Goal: Task Accomplishment & Management: Use online tool/utility

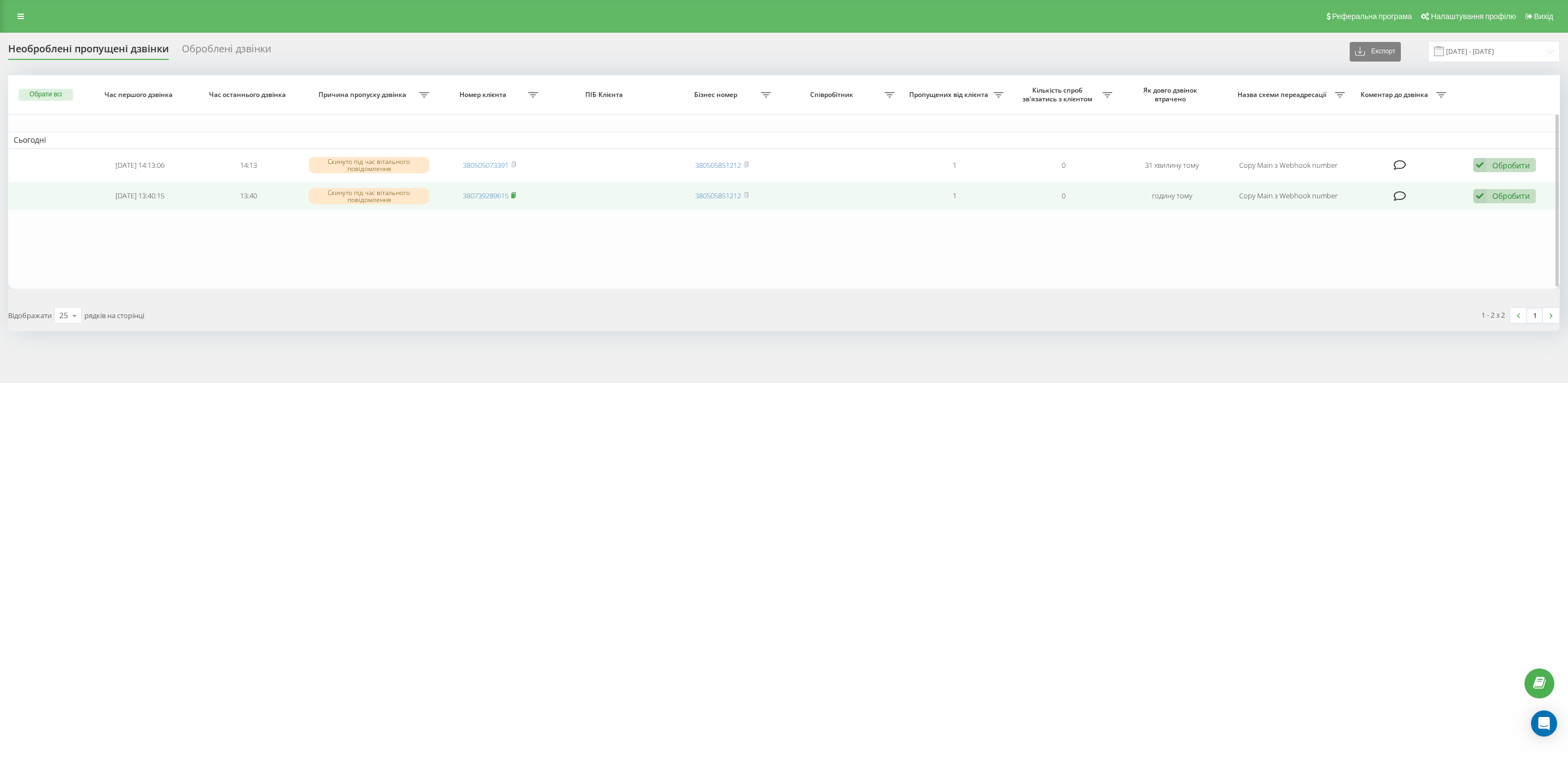
click at [514, 195] on rect at bounding box center [513, 196] width 3 height 5
click at [1493, 195] on div "Обробити" at bounding box center [1511, 195] width 37 height 10
click at [1384, 210] on span "Не вдалося зв'язатися" at bounding box center [1382, 212] width 84 height 10
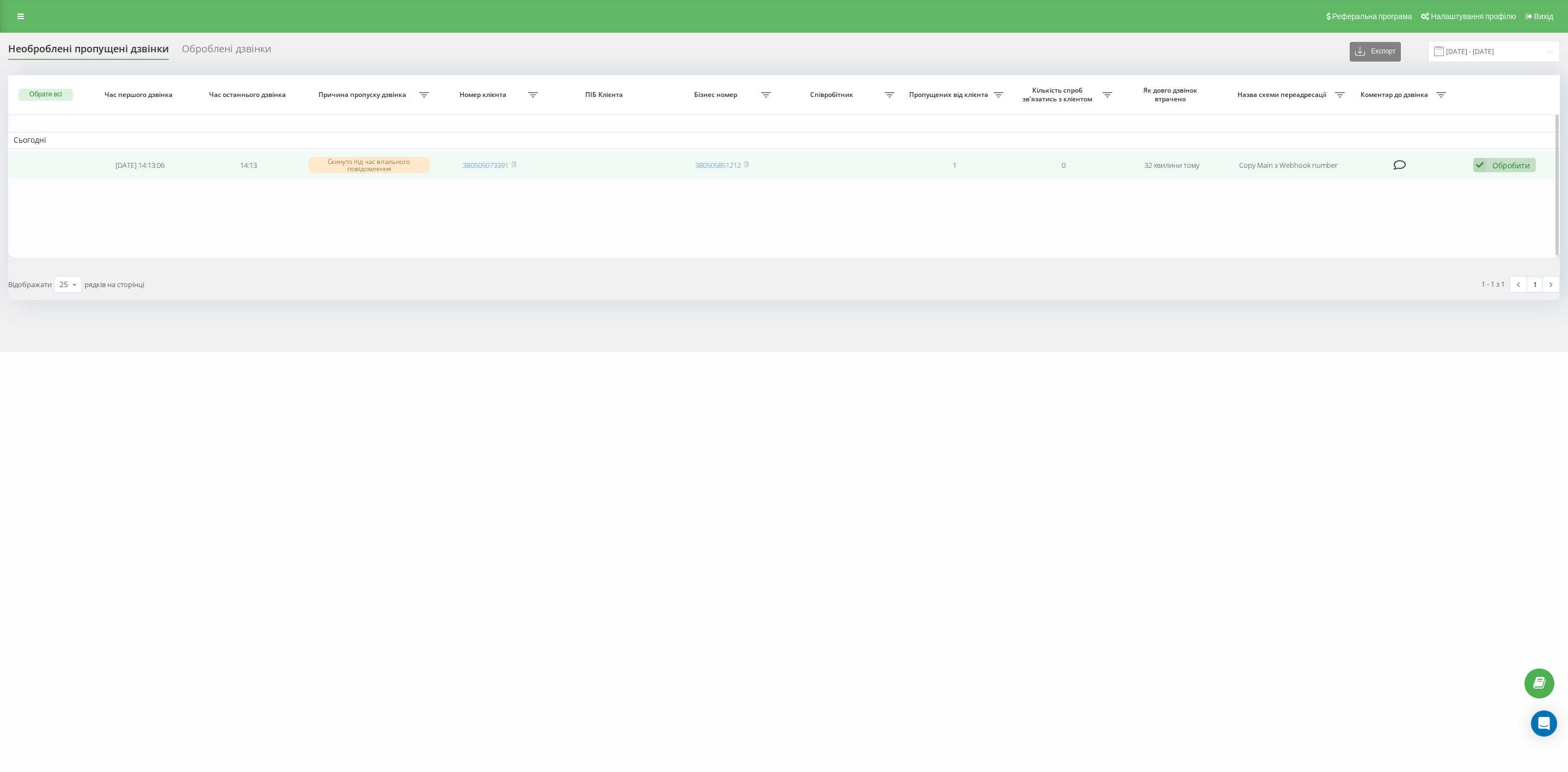
click at [1482, 162] on icon at bounding box center [1480, 165] width 13 height 15
click at [1381, 240] on span "Інший варіант" at bounding box center [1367, 240] width 54 height 10
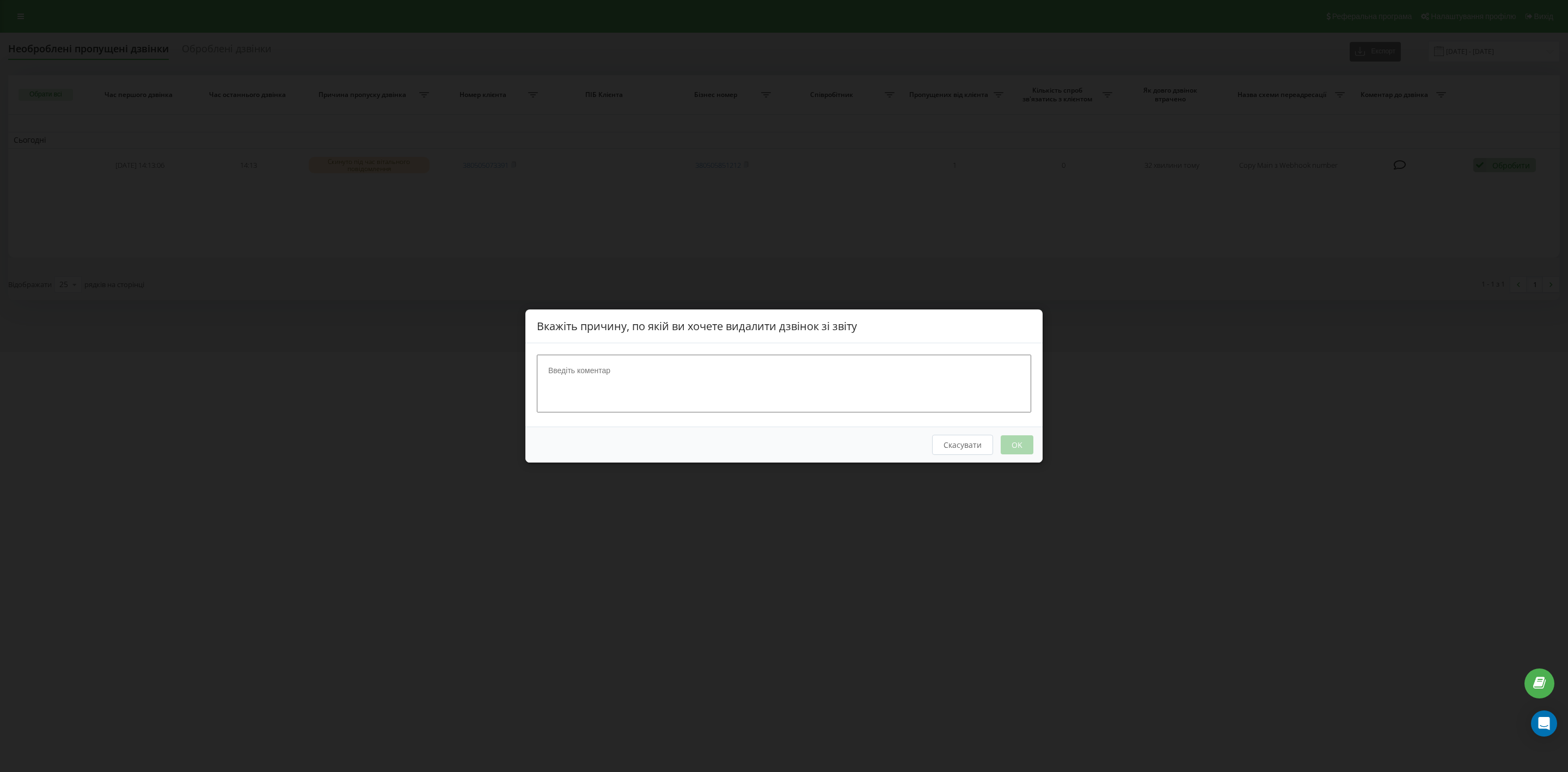
click at [829, 392] on textarea at bounding box center [784, 384] width 494 height 58
type textarea ","
click at [1013, 445] on button "OK" at bounding box center [1017, 445] width 33 height 19
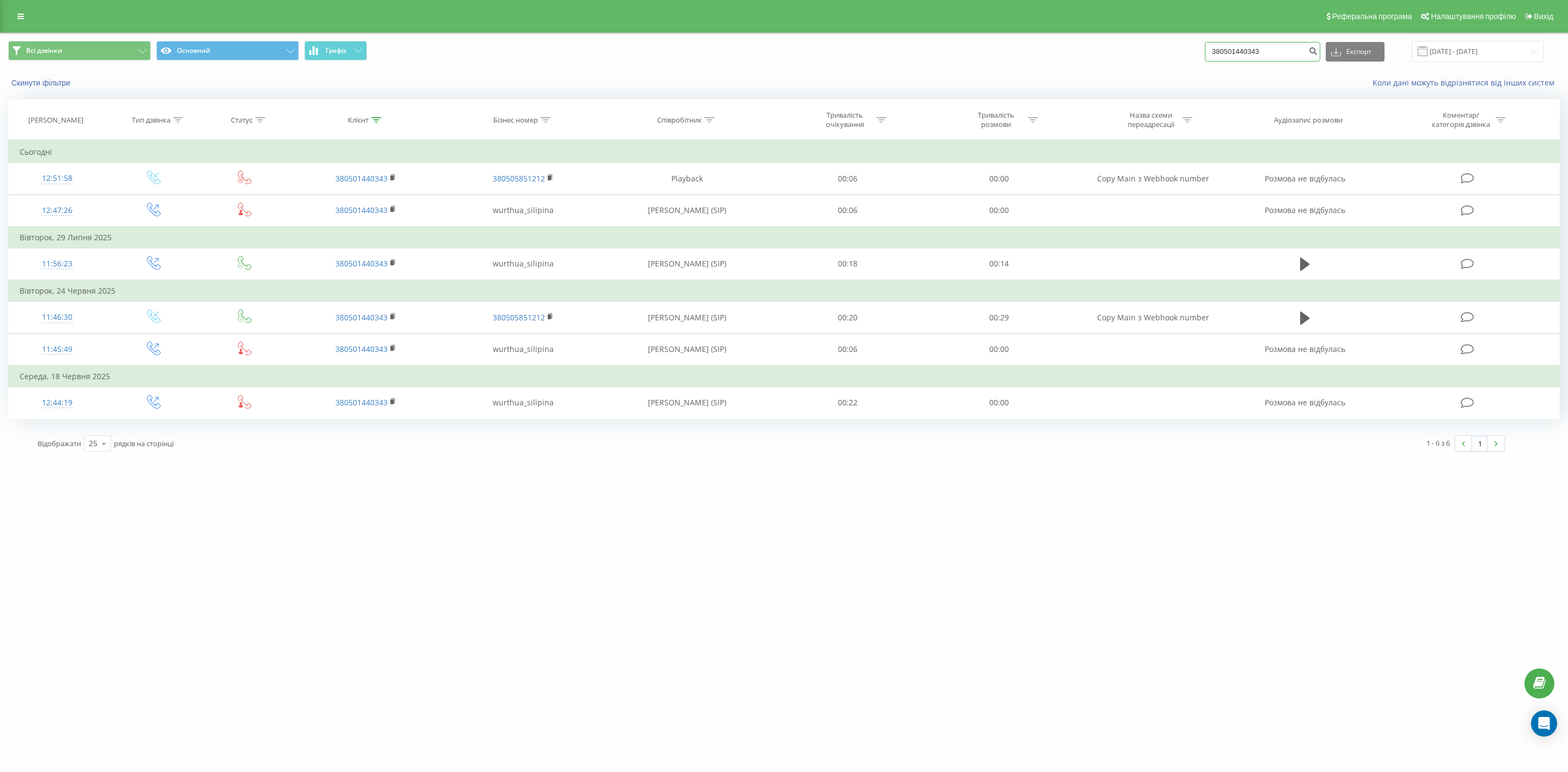
drag, startPoint x: 1293, startPoint y: 50, endPoint x: 1202, endPoint y: 43, distance: 91.3
click at [1202, 43] on div "Всі дзвінки Основний Графік 380501440343 Експорт .csv .xls .xlsx 20.05.2025 - 2…" at bounding box center [784, 51] width 1552 height 21
paste input "739289615"
type input "380739289615"
click at [1318, 50] on icon "submit" at bounding box center [1313, 50] width 9 height 6
